Goal: Information Seeking & Learning: Learn about a topic

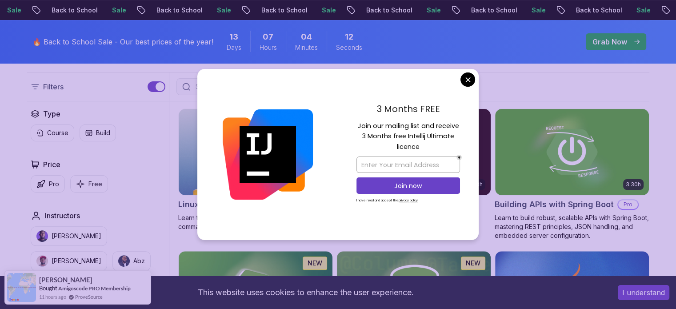
scroll to position [222, 0]
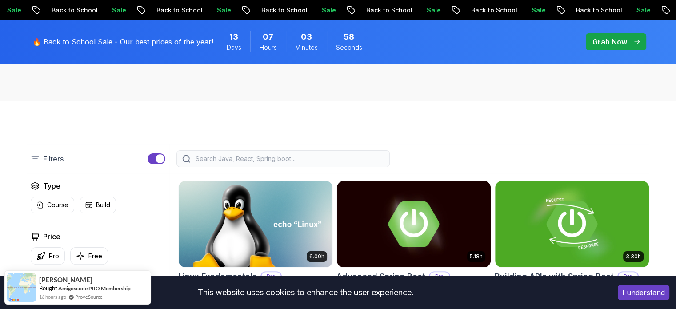
scroll to position [178, 0]
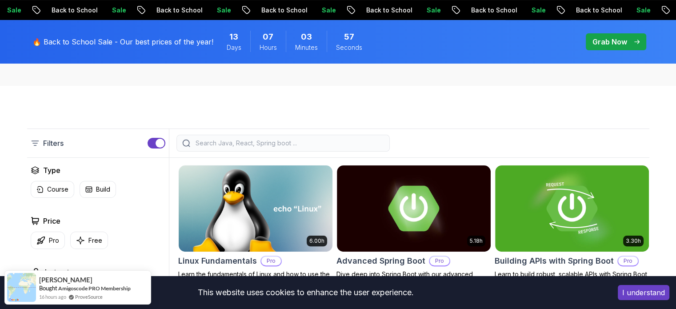
click at [224, 152] on div "Filters" at bounding box center [338, 142] width 622 height 29
click at [203, 144] on input "search" at bounding box center [289, 143] width 190 height 9
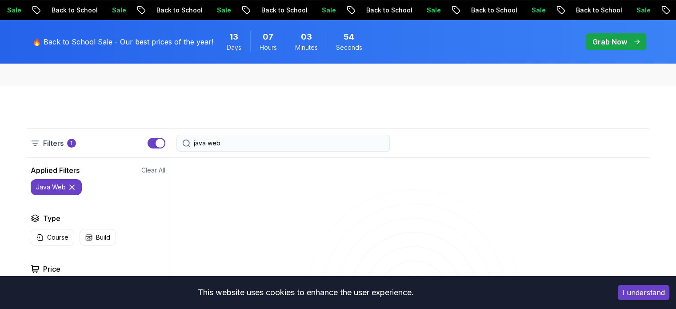
type input "java web"
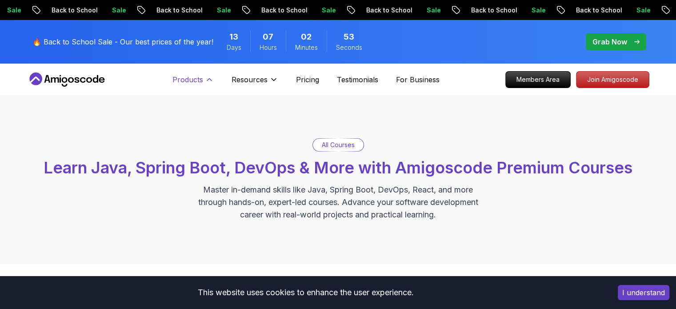
click at [207, 80] on icon at bounding box center [209, 79] width 9 height 9
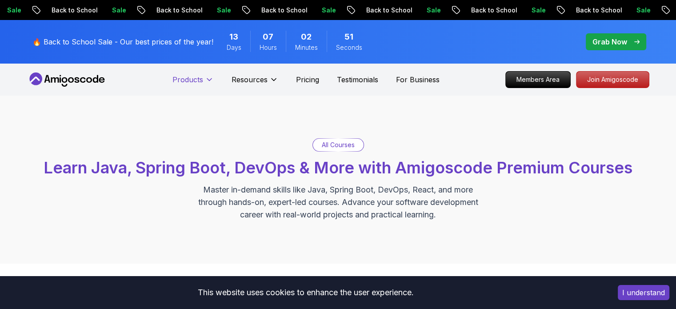
click at [207, 80] on icon at bounding box center [209, 79] width 9 height 9
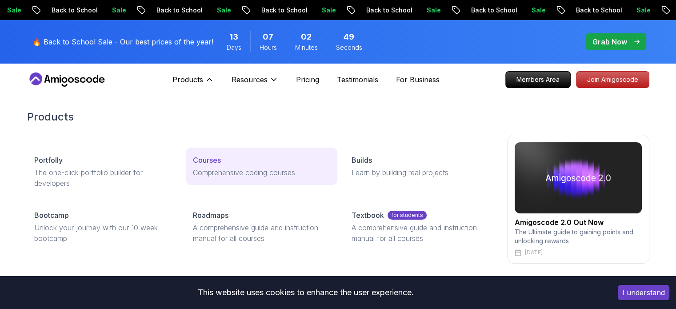
click at [218, 160] on p "Courses" at bounding box center [207, 160] width 28 height 11
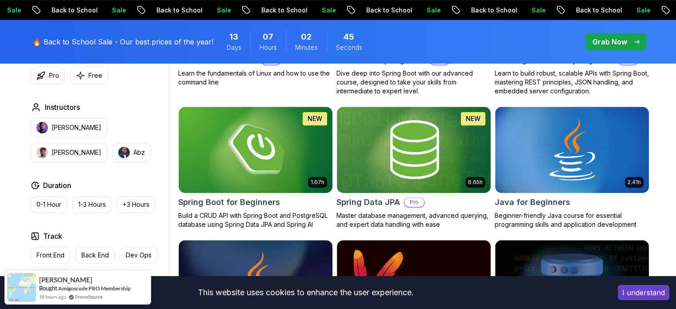
scroll to position [383, 0]
